Goal: Task Accomplishment & Management: Manage account settings

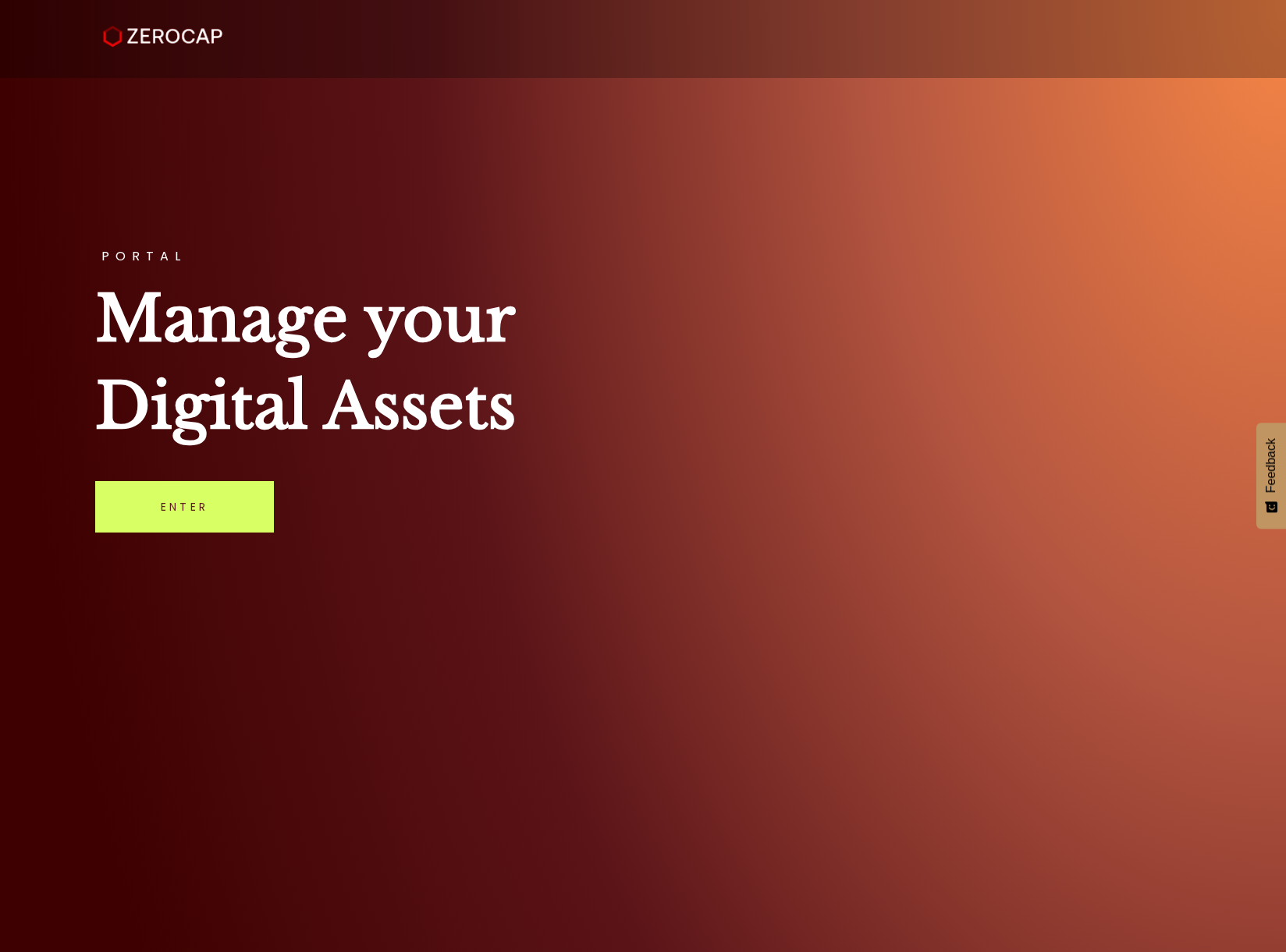
click at [125, 471] on div "PORTAL Manage your Digital Assets Enter" at bounding box center [643, 476] width 1286 height 952
click at [142, 505] on link "Enter" at bounding box center [184, 506] width 179 height 52
click at [167, 494] on link "Enter" at bounding box center [184, 506] width 179 height 52
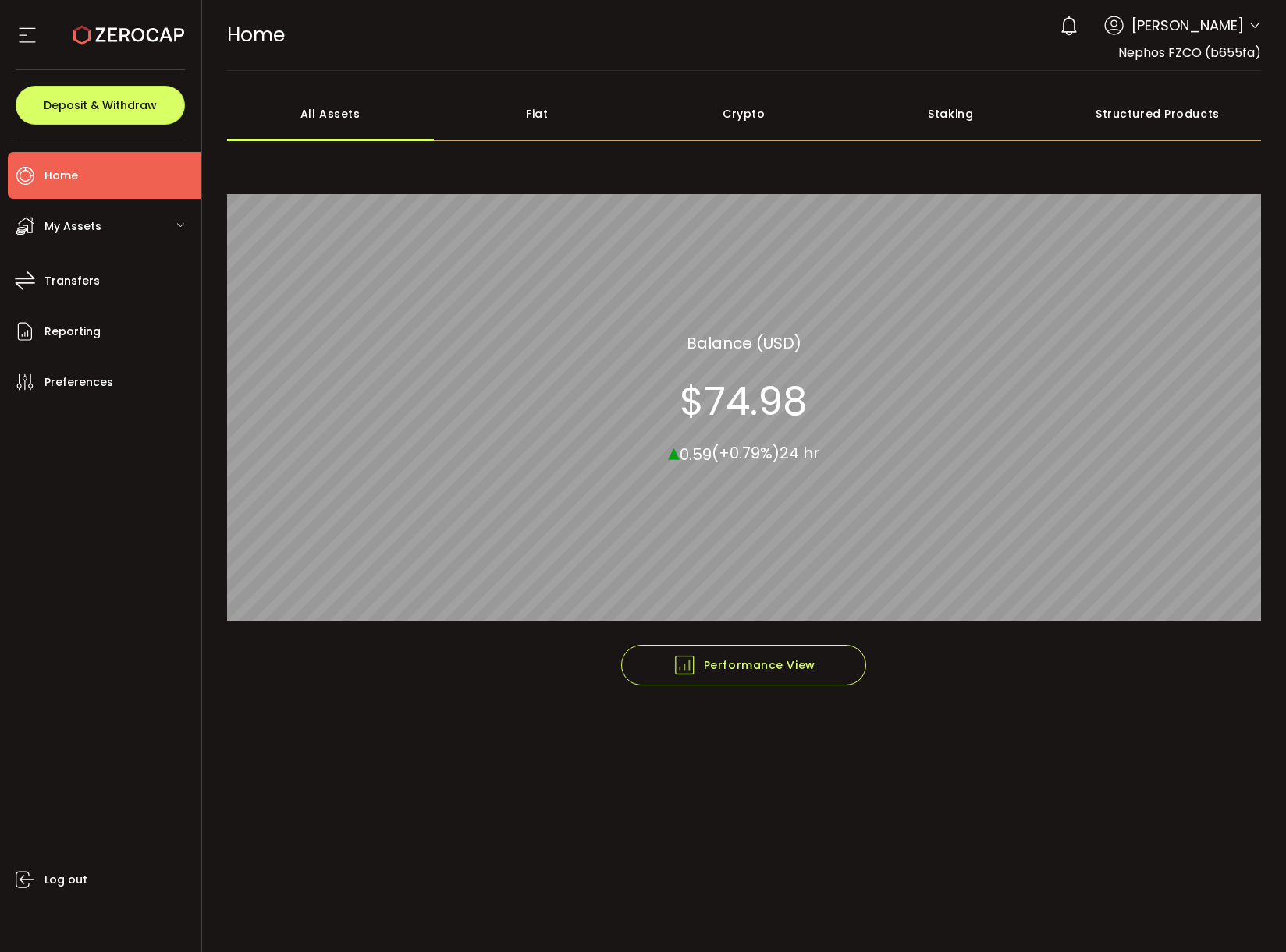
click at [117, 232] on div "My Assets" at bounding box center [104, 226] width 192 height 47
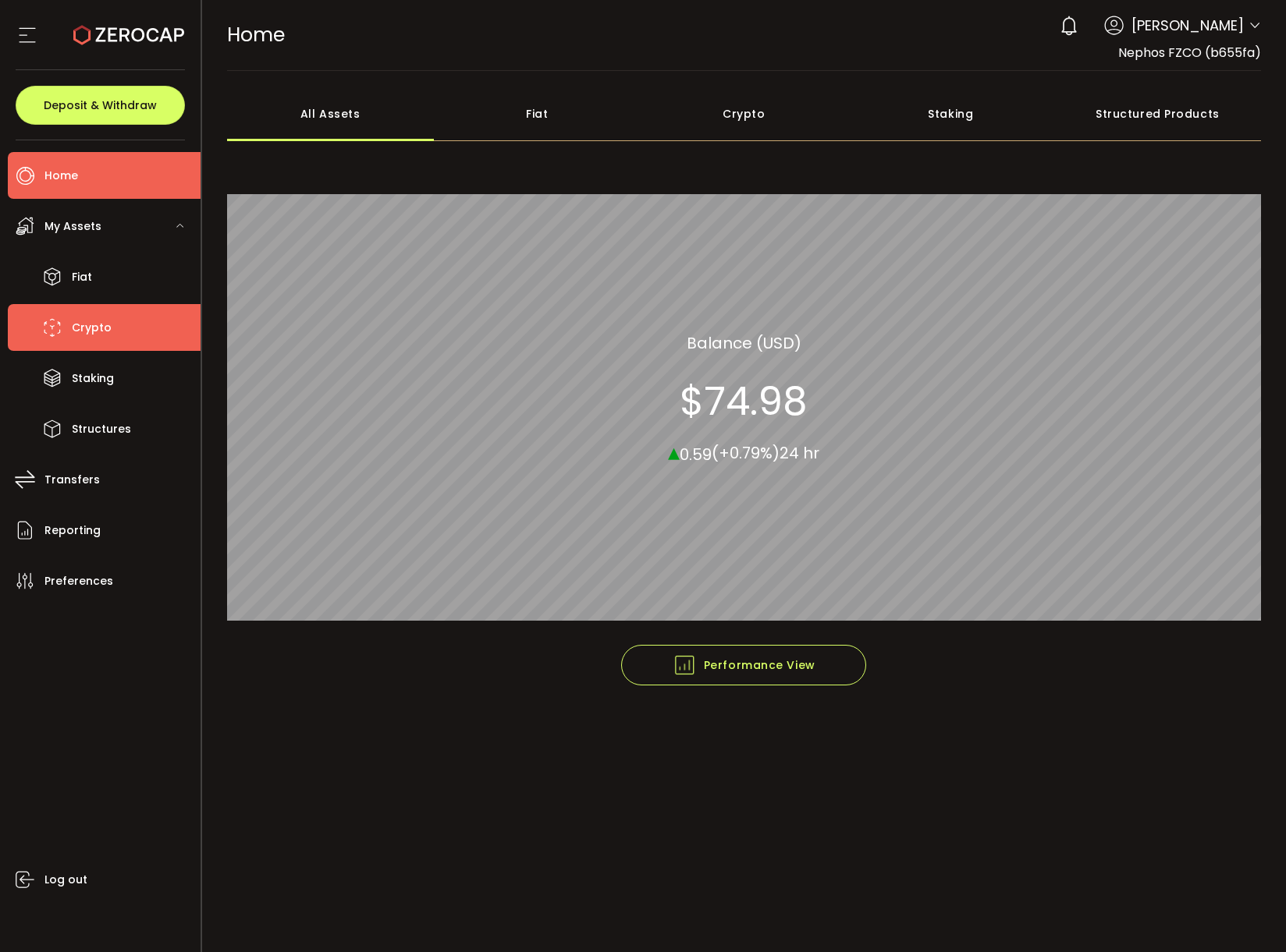
click at [107, 318] on span "Crypto" at bounding box center [92, 328] width 40 height 23
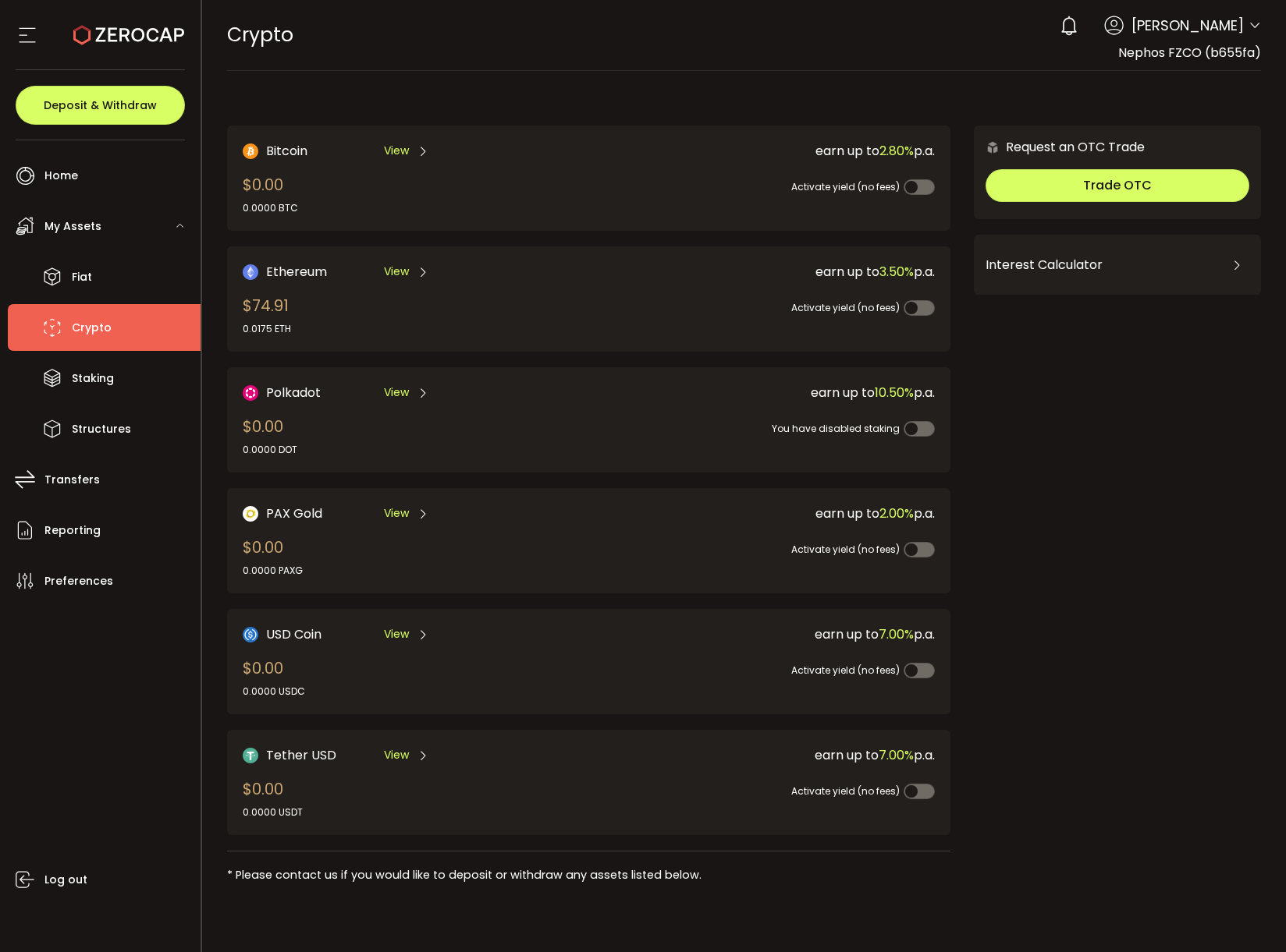
click at [408, 156] on div "View" at bounding box center [407, 151] width 45 height 19
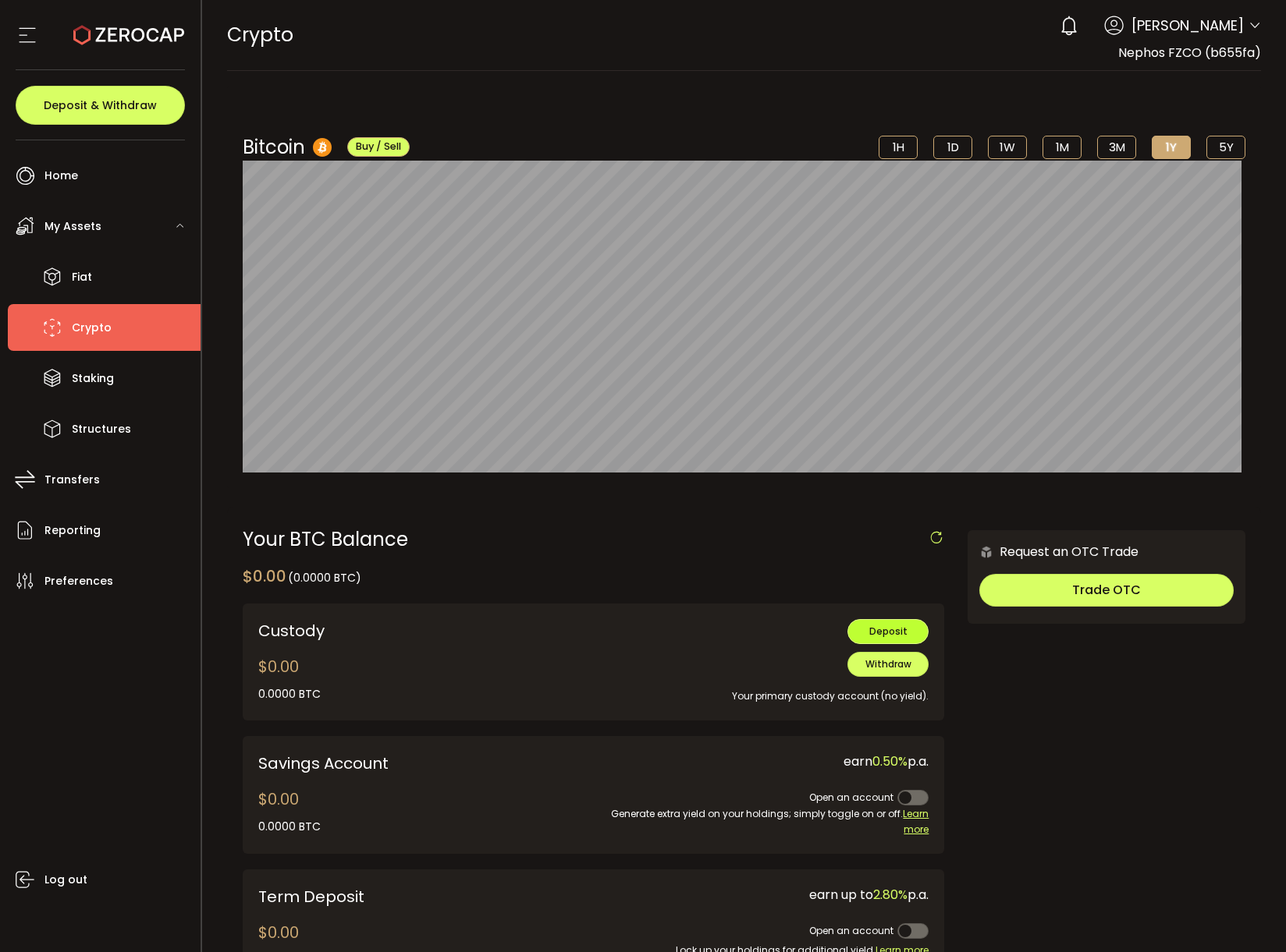
click at [881, 638] on button "Deposit" at bounding box center [887, 632] width 81 height 25
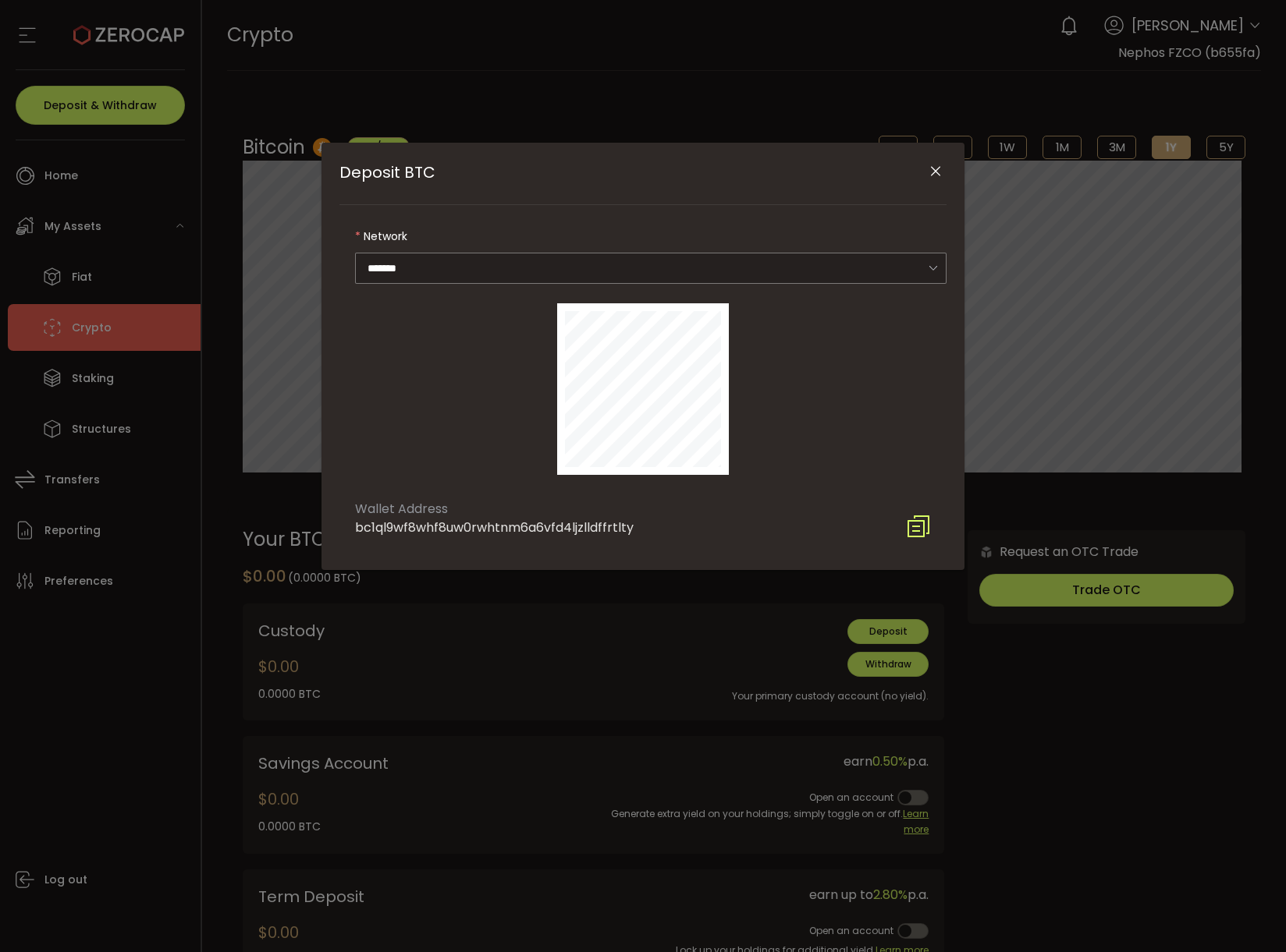
click at [932, 170] on icon "Close" at bounding box center [935, 172] width 15 height 15
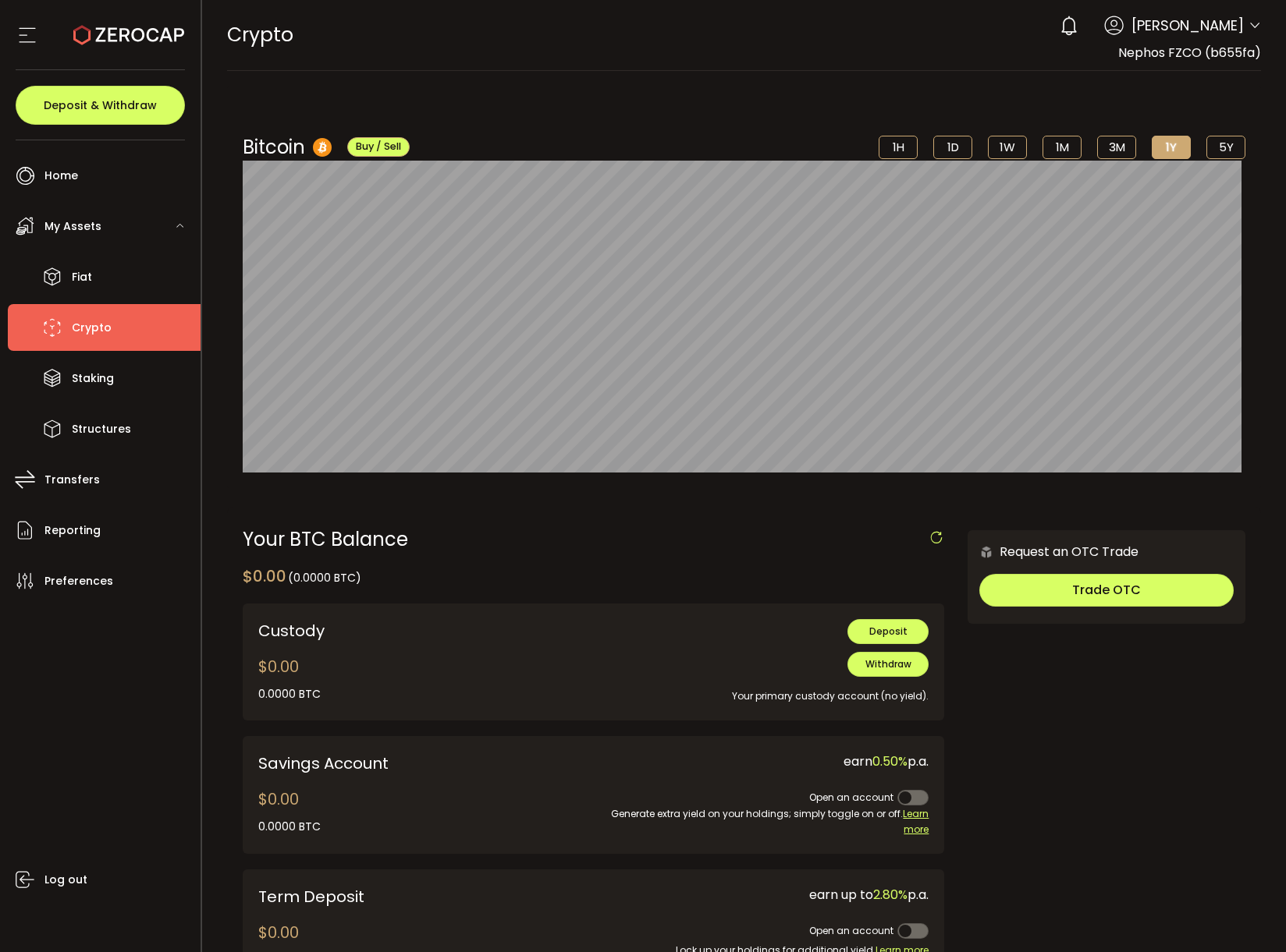
click at [1191, 22] on span "Joseph David" at bounding box center [1187, 25] width 113 height 21
click at [1269, 22] on header "PDF is being processed and will download to your computer CRYPTO Buy Power $0.0…" at bounding box center [744, 35] width 1085 height 71
click at [1235, 25] on span "Joseph David" at bounding box center [1187, 25] width 113 height 21
click at [1250, 23] on icon at bounding box center [1254, 25] width 13 height 13
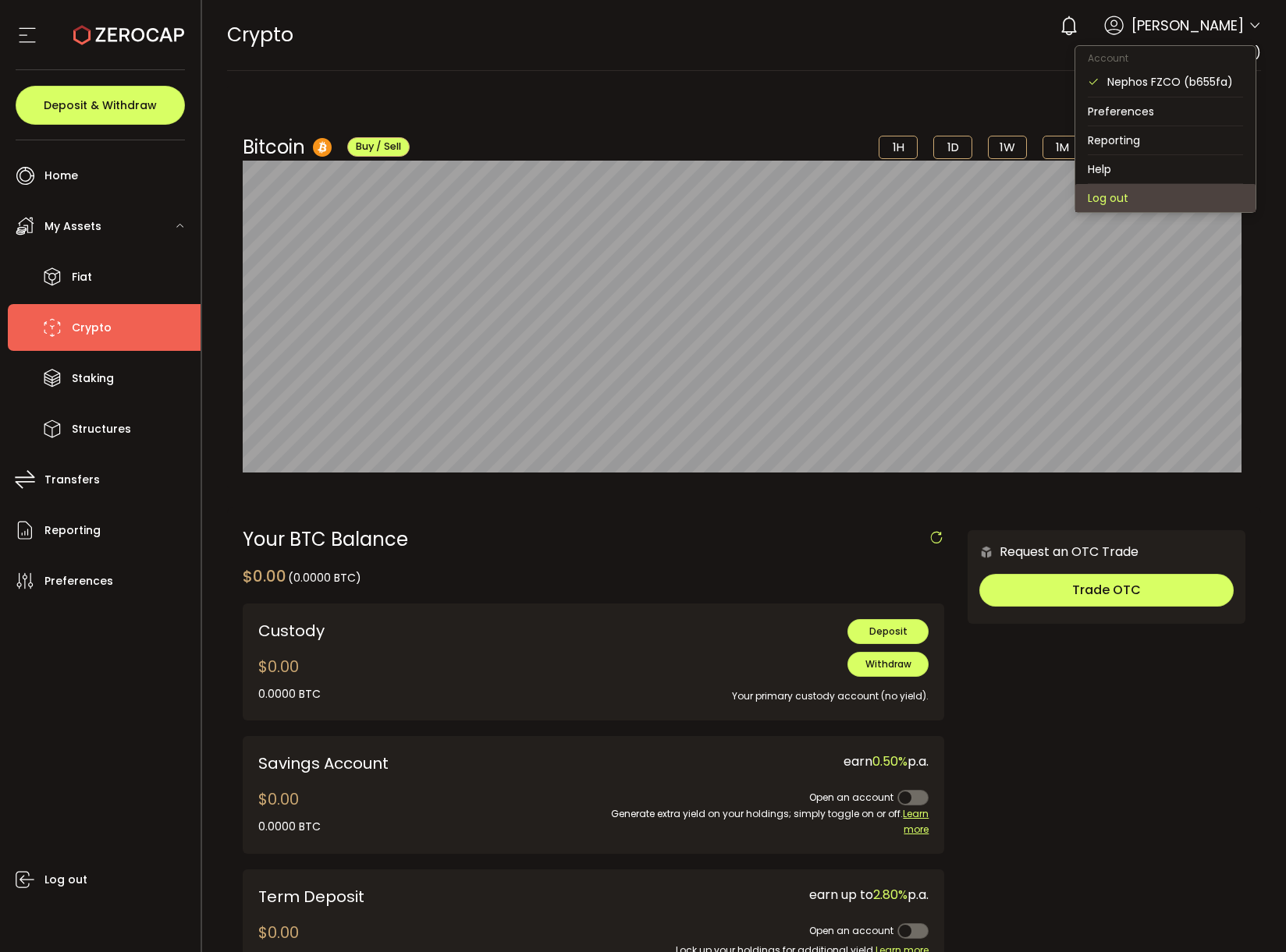
click at [1137, 199] on li "Log out" at bounding box center [1164, 198] width 181 height 28
